Goal: Find contact information: Find contact information

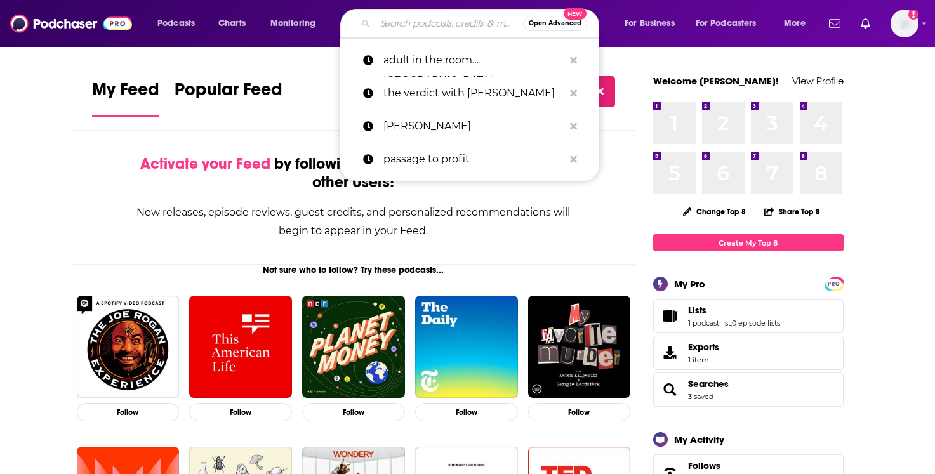
click at [434, 23] on input "Search podcasts, credits, & more..." at bounding box center [449, 23] width 148 height 20
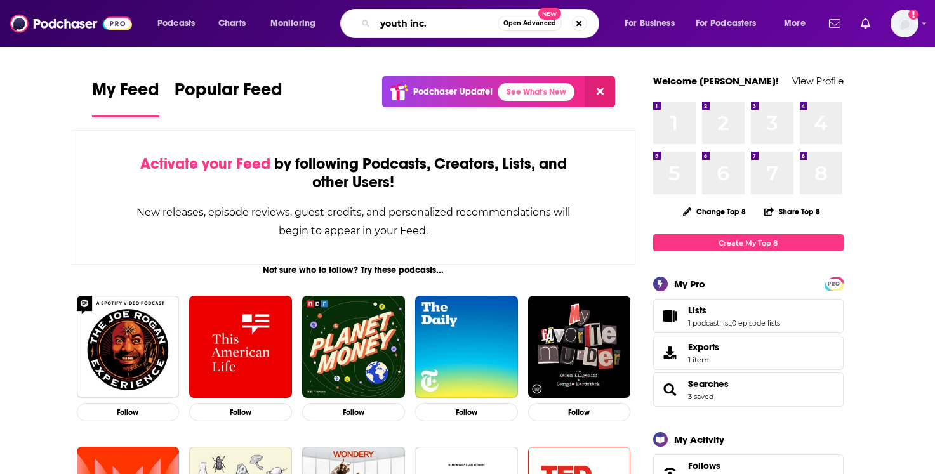
type input "youth inc."
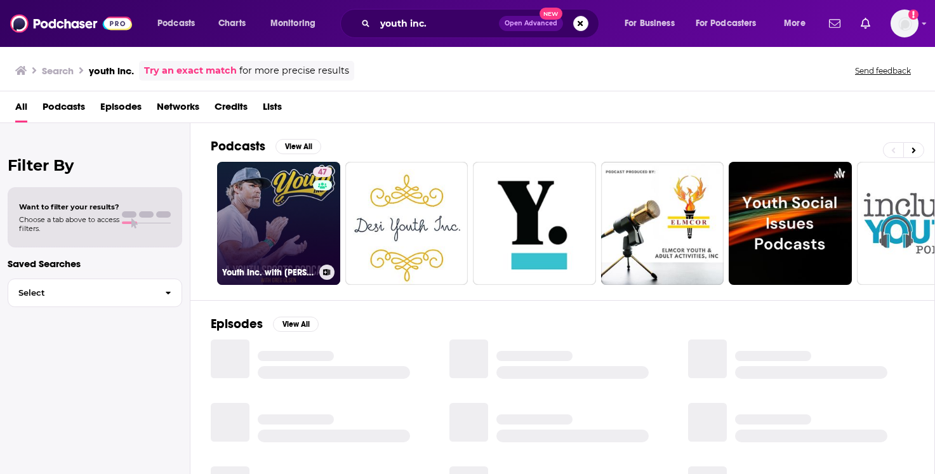
click at [269, 208] on link "47 Youth Inc. with [PERSON_NAME]" at bounding box center [278, 223] width 123 height 123
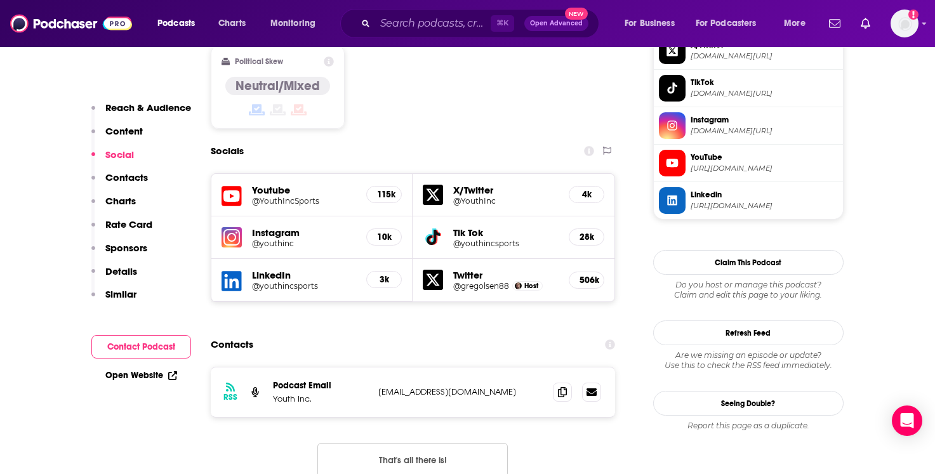
scroll to position [1018, 0]
drag, startPoint x: 451, startPoint y: 337, endPoint x: 378, endPoint y: 335, distance: 72.4
click at [378, 387] on p "[EMAIL_ADDRESS][DOMAIN_NAME]" at bounding box center [460, 392] width 165 height 11
copy p "[EMAIL_ADDRESS][DOMAIN_NAME]"
